Goal: Check status: Check status

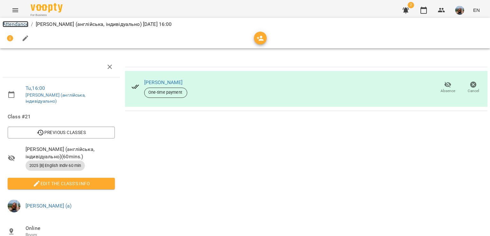
click at [17, 22] on link "Attendance" at bounding box center [16, 24] width 26 height 6
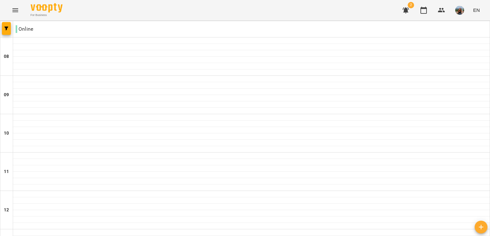
scroll to position [287, 0]
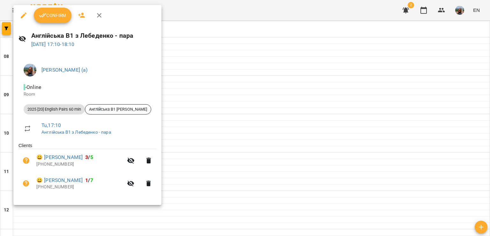
click at [49, 17] on span "Confirm" at bounding box center [52, 15] width 27 height 8
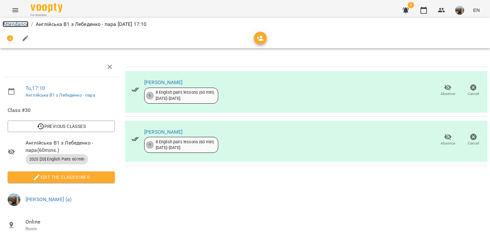
click at [21, 24] on link "Attendance" at bounding box center [16, 24] width 26 height 6
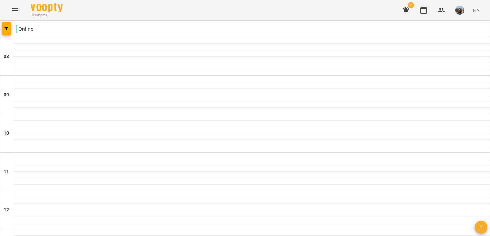
scroll to position [319, 0]
